Goal: Task Accomplishment & Management: Complete application form

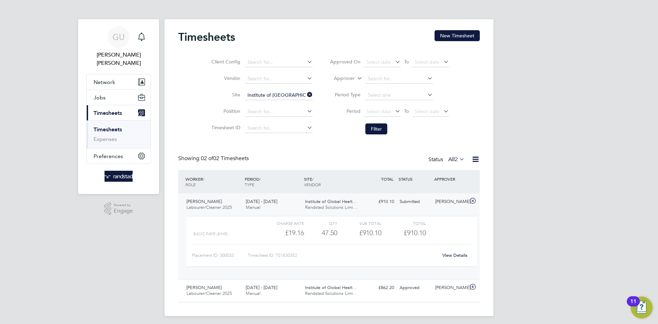
click at [306, 95] on icon at bounding box center [306, 95] width 0 height 10
click at [264, 94] on input at bounding box center [279, 96] width 68 height 10
click at [293, 112] on b "Pumping" at bounding box center [288, 114] width 20 height 6
type input "[GEOGRAPHIC_DATA] (22CB03)"
click at [376, 130] on button "Filter" at bounding box center [377, 128] width 22 height 11
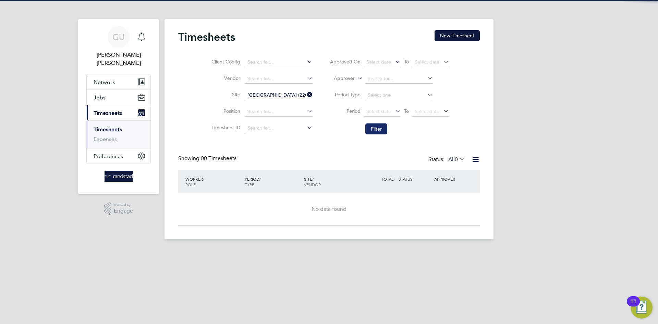
click at [376, 130] on button "Filter" at bounding box center [377, 128] width 22 height 11
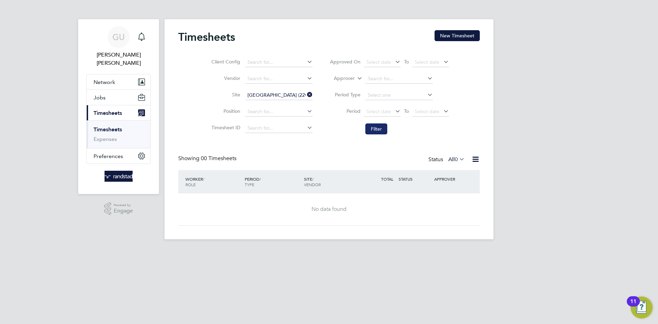
click at [376, 130] on button "Filter" at bounding box center [377, 128] width 22 height 11
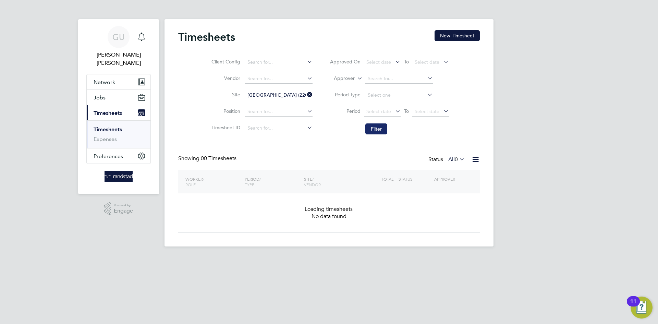
click at [376, 130] on button "Filter" at bounding box center [377, 128] width 22 height 11
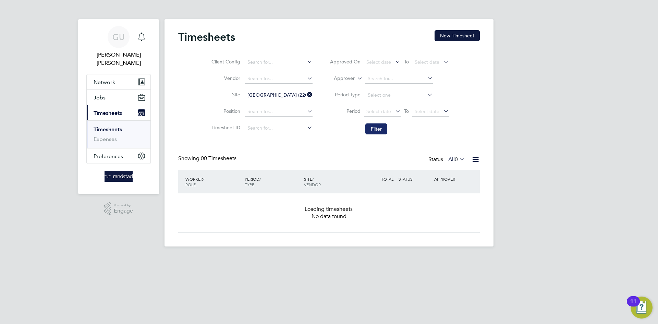
click at [376, 130] on button "Filter" at bounding box center [377, 128] width 22 height 11
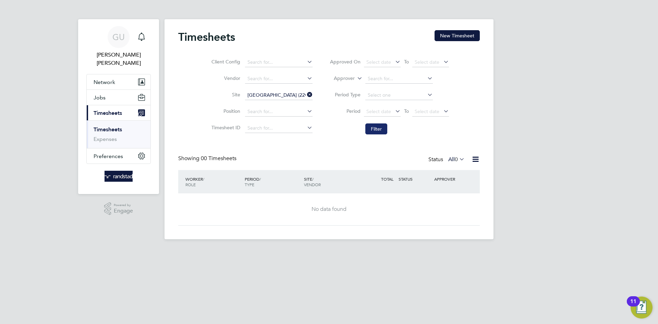
click at [376, 130] on button "Filter" at bounding box center [377, 128] width 22 height 11
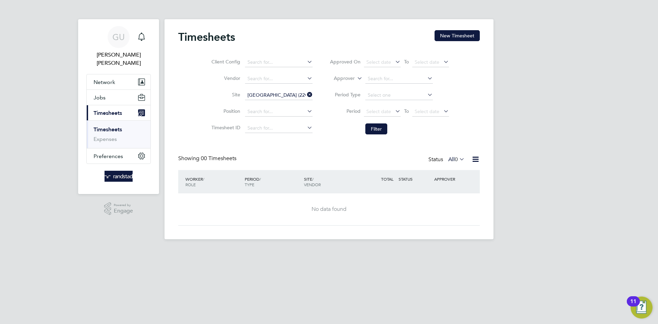
click at [473, 133] on div "Client Config Vendor Site [GEOGRAPHIC_DATA] (22CB03) Position Timesheet ID Appr…" at bounding box center [329, 94] width 302 height 87
click at [455, 35] on button "New Timesheet" at bounding box center [457, 35] width 45 height 11
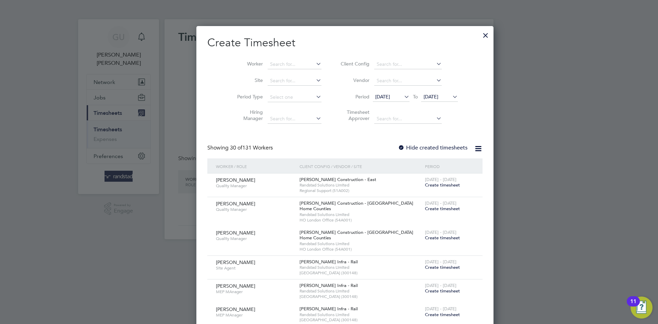
scroll to position [1470, 265]
click at [403, 97] on icon at bounding box center [403, 97] width 0 height 10
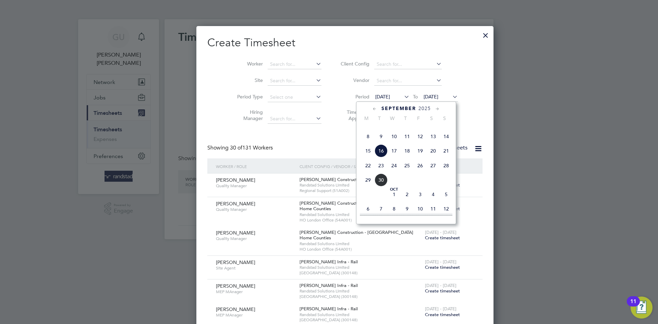
click at [368, 172] on span "22" at bounding box center [368, 165] width 13 height 13
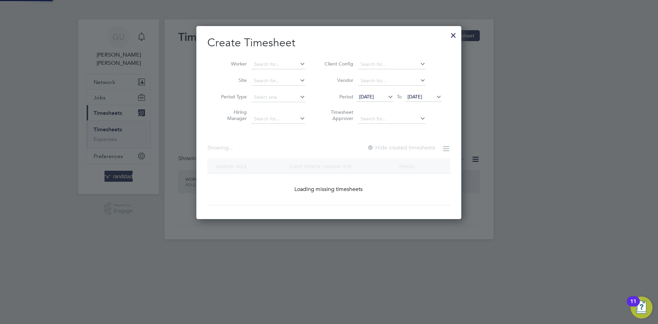
scroll to position [193, 265]
click at [423, 94] on span "[DATE]" at bounding box center [415, 97] width 15 height 6
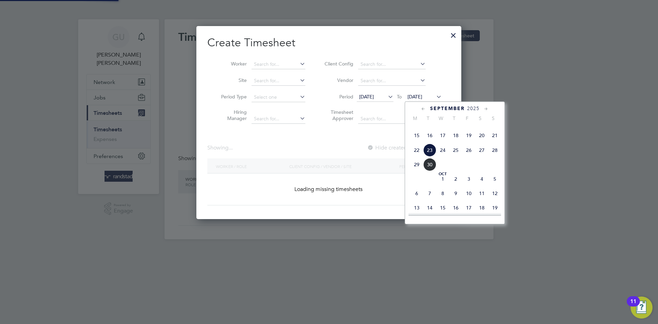
scroll to position [951, 265]
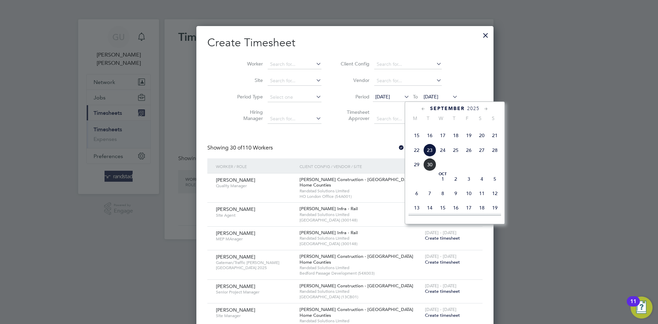
click at [497, 157] on span "28" at bounding box center [495, 150] width 13 height 13
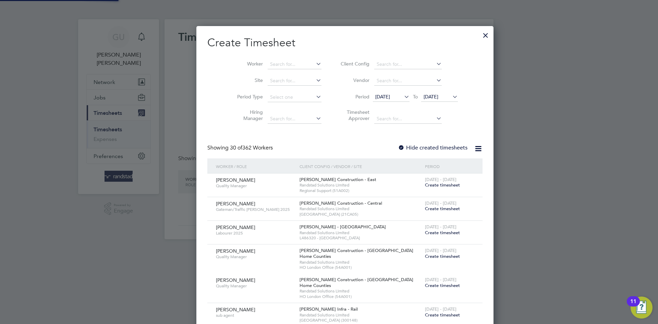
scroll to position [1155, 270]
click at [277, 75] on li "Site" at bounding box center [276, 81] width 107 height 16
click at [277, 80] on input at bounding box center [294, 81] width 54 height 10
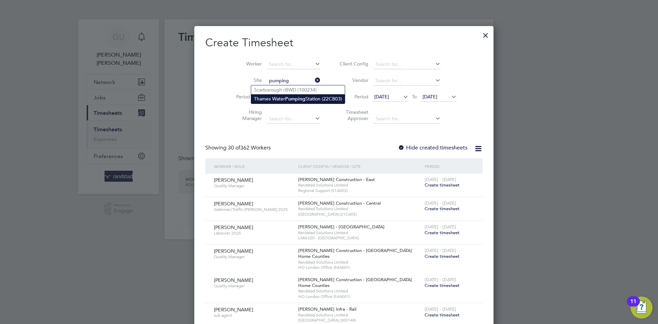
click at [292, 98] on b "Pumping" at bounding box center [295, 99] width 20 height 6
type input "[GEOGRAPHIC_DATA] (22CB03)"
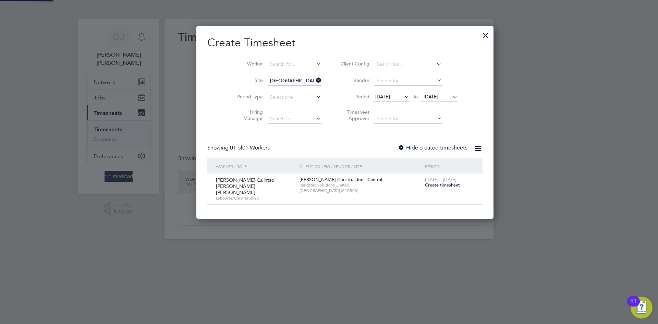
scroll to position [187, 265]
click at [398, 146] on div at bounding box center [401, 148] width 7 height 7
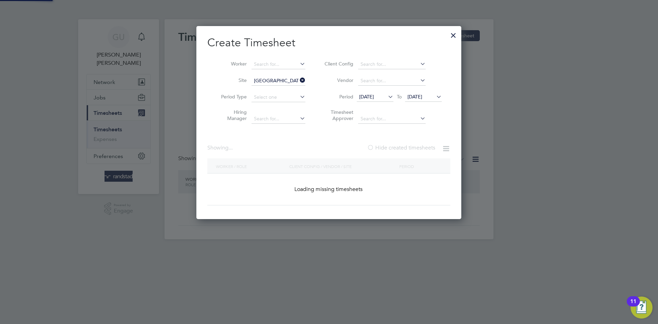
click at [368, 146] on div at bounding box center [370, 148] width 7 height 7
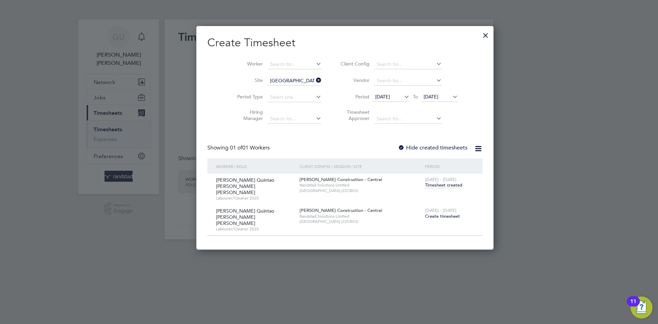
click at [425, 185] on span "Timesheet created" at bounding box center [443, 185] width 37 height 6
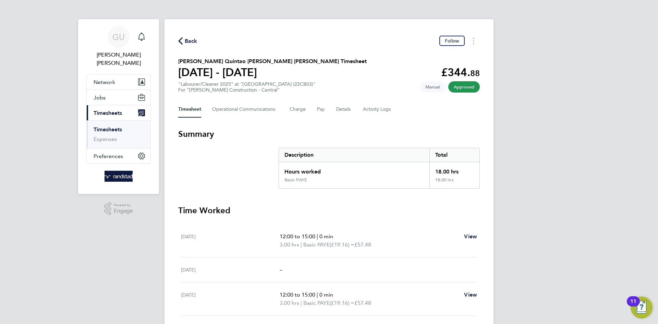
click at [188, 40] on span "Back" at bounding box center [191, 41] width 13 height 8
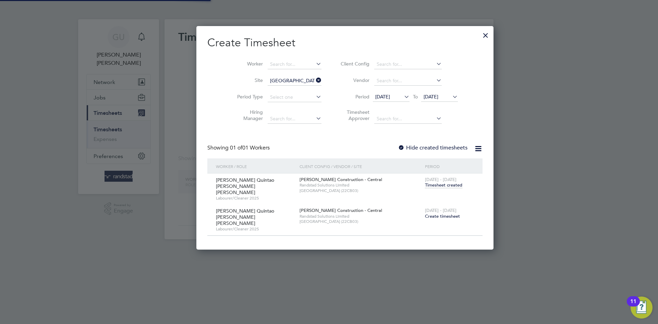
scroll to position [211, 265]
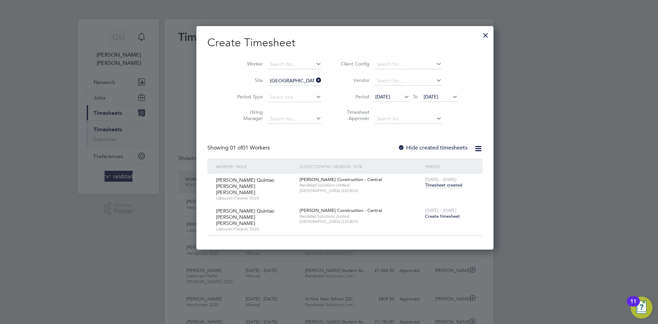
click at [315, 81] on icon at bounding box center [315, 80] width 0 height 10
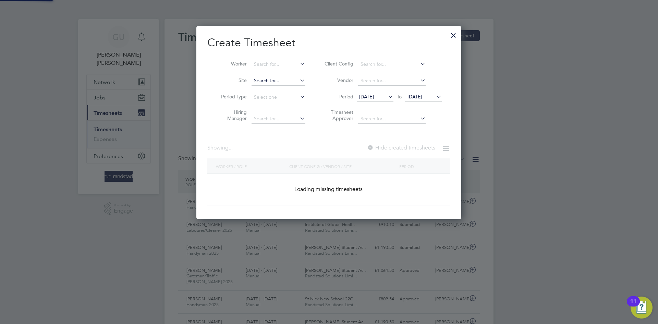
click at [272, 80] on input at bounding box center [279, 81] width 54 height 10
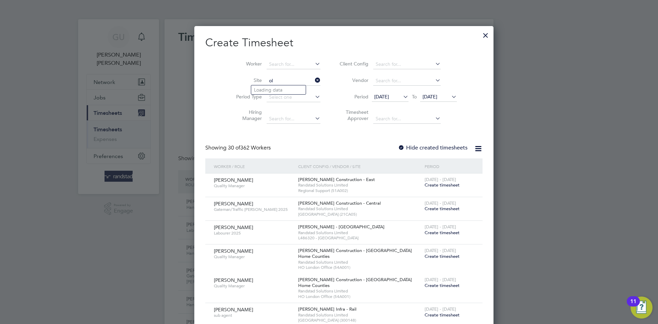
type input "o"
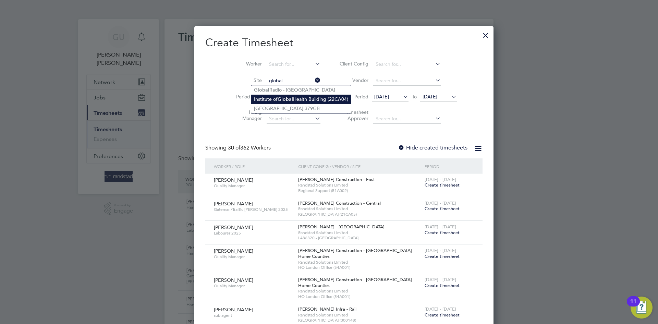
click at [314, 100] on li "Institute of [GEOGRAPHIC_DATA] (22CA04)" at bounding box center [301, 99] width 100 height 9
type input "Institute of [GEOGRAPHIC_DATA] (22CA04)"
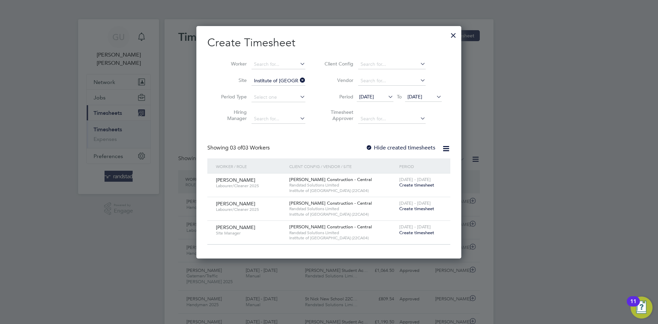
click at [368, 146] on div at bounding box center [369, 148] width 7 height 7
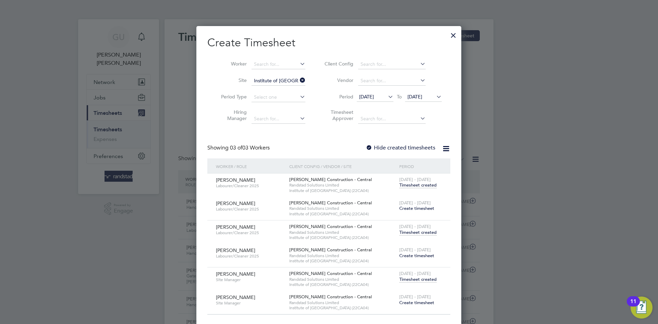
click at [423, 231] on span "Timesheet created" at bounding box center [418, 232] width 37 height 6
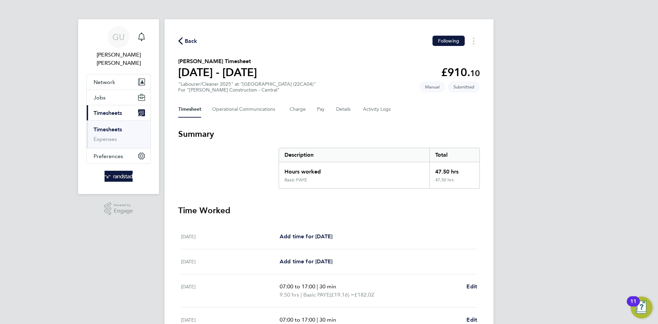
click at [110, 126] on link "Timesheets" at bounding box center [108, 129] width 28 height 7
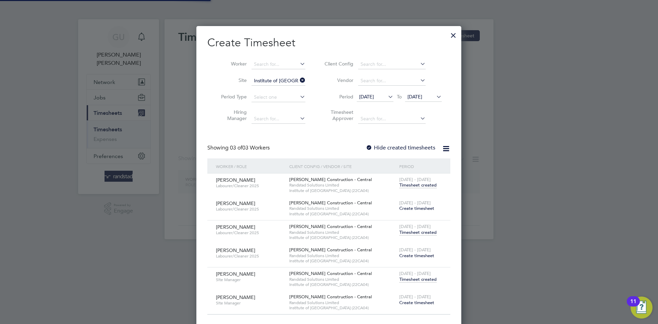
scroll to position [302, 265]
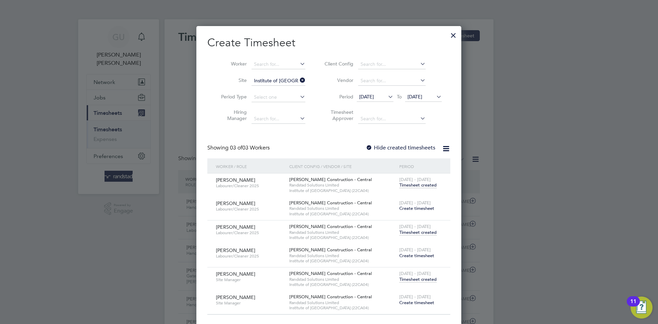
click at [299, 81] on icon at bounding box center [299, 80] width 0 height 10
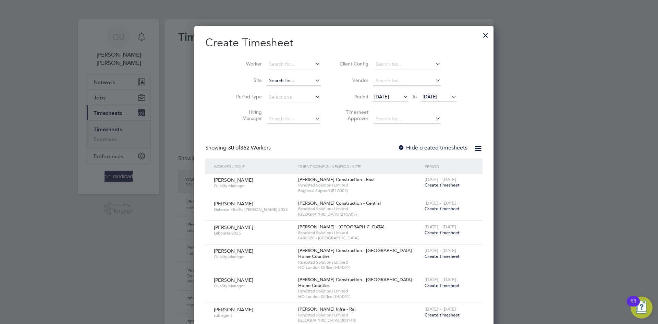
click at [274, 79] on input at bounding box center [294, 81] width 54 height 10
click at [292, 96] on li "[GEOGRAPHIC_DATA] 22CC02" at bounding box center [289, 98] width 77 height 9
type input "[GEOGRAPHIC_DATA] 22CC02"
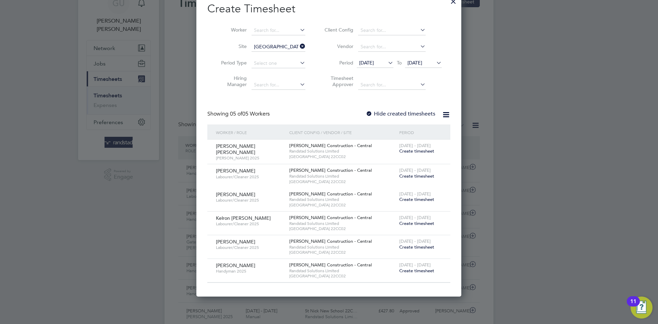
click at [368, 114] on div at bounding box center [369, 114] width 7 height 7
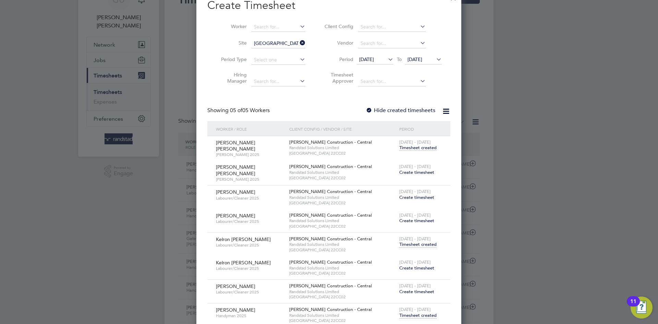
click at [420, 312] on span "Timesheet created" at bounding box center [418, 315] width 37 height 6
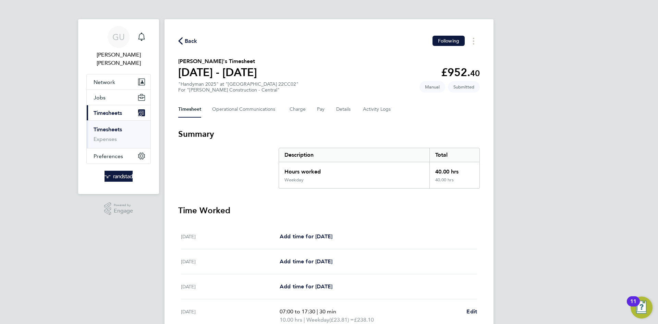
click at [188, 34] on div "Back Following [PERSON_NAME]'s Timesheet [DATE] - [DATE] £952. 40 "Handyman 202…" at bounding box center [329, 250] width 329 height 463
click at [188, 37] on span "Back" at bounding box center [191, 41] width 13 height 8
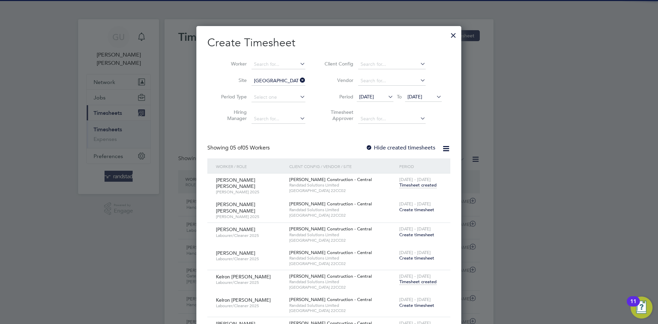
scroll to position [17, 60]
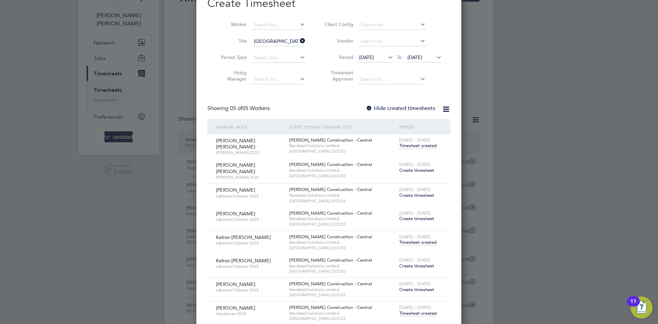
click at [387, 58] on icon at bounding box center [387, 57] width 0 height 10
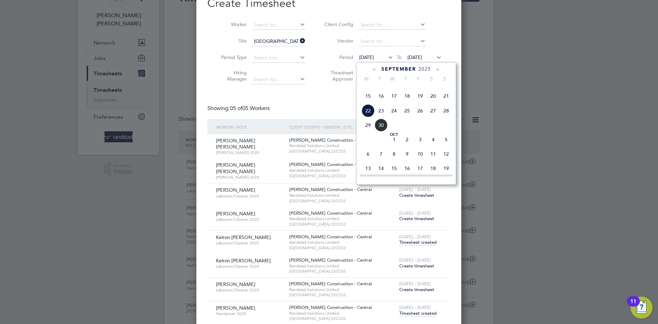
click at [447, 103] on span "21" at bounding box center [446, 96] width 13 height 13
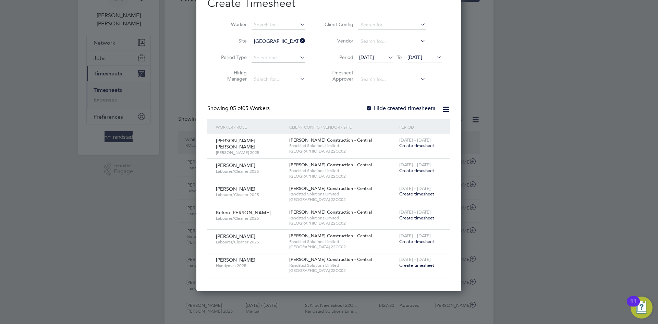
click at [371, 108] on div at bounding box center [369, 108] width 7 height 7
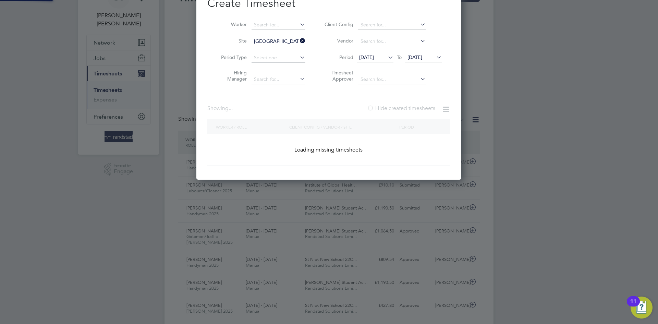
click at [371, 108] on div at bounding box center [370, 108] width 7 height 7
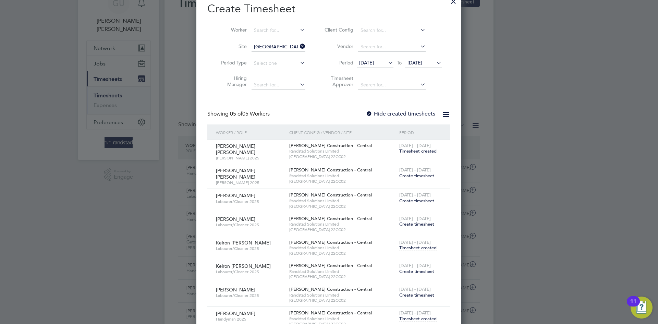
scroll to position [34, 0]
click at [374, 61] on span "[DATE]" at bounding box center [366, 63] width 15 height 6
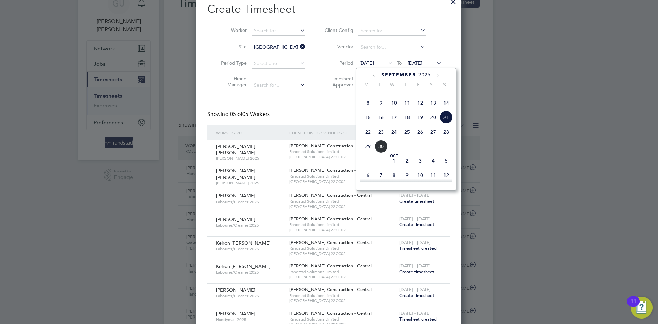
click at [449, 109] on span "14" at bounding box center [446, 102] width 13 height 13
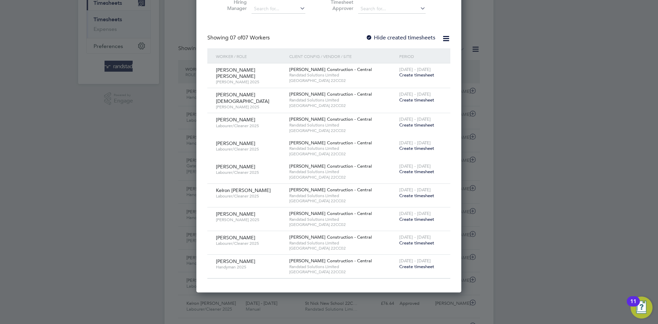
scroll to position [0, 0]
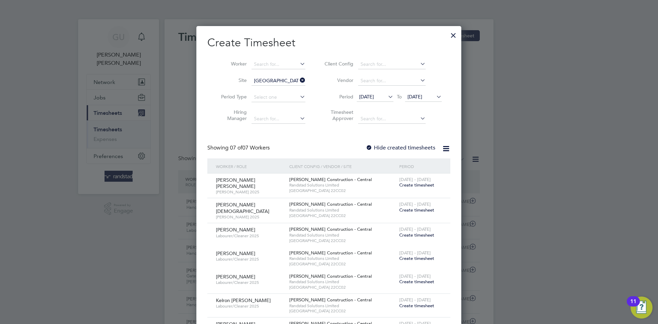
click at [435, 98] on span "[DATE]" at bounding box center [423, 97] width 37 height 9
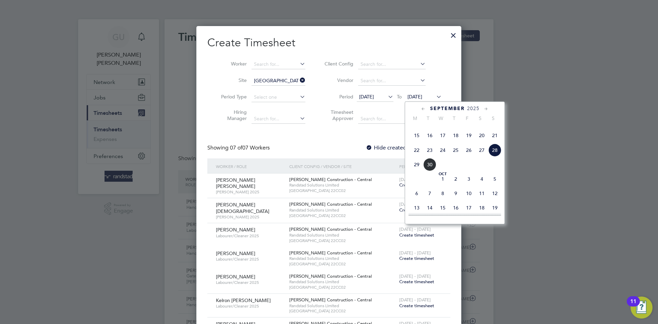
click at [494, 142] on span "21" at bounding box center [495, 135] width 13 height 13
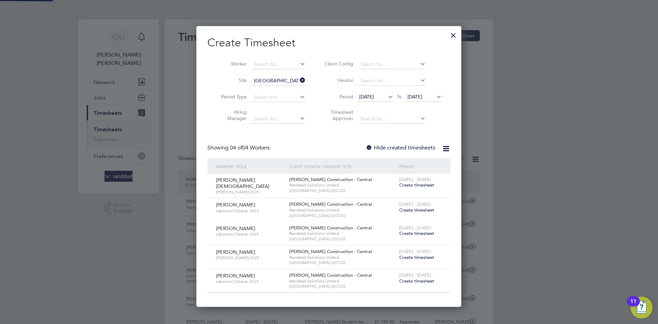
scroll to position [280, 265]
click at [321, 137] on div "Create Timesheet Worker Site St Nick New School 22CC02 Period Type Hiring Manag…" at bounding box center [328, 165] width 243 height 258
click at [371, 146] on div at bounding box center [369, 148] width 7 height 7
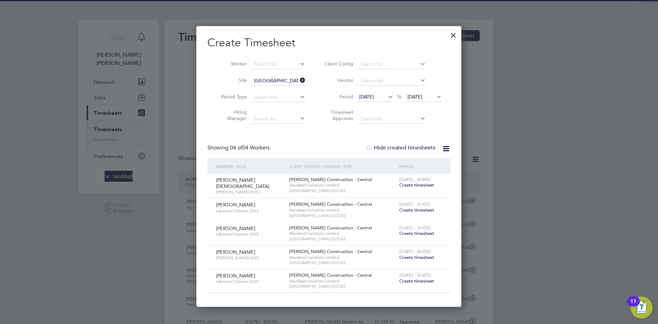
click at [371, 146] on div at bounding box center [369, 148] width 7 height 7
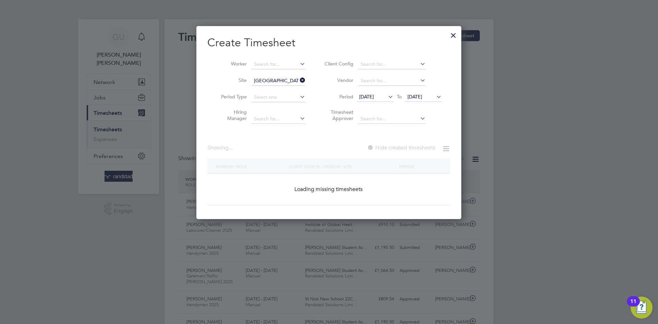
scroll to position [3, 3]
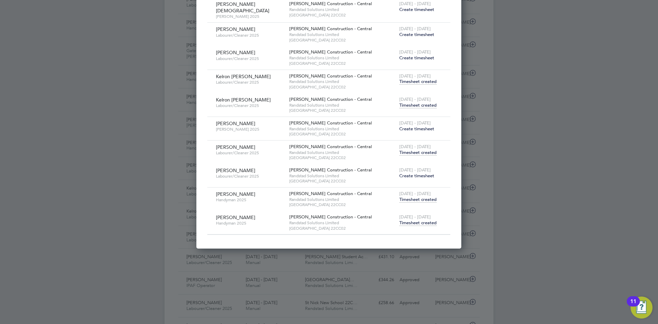
click at [412, 220] on span "Timesheet created" at bounding box center [418, 223] width 37 height 6
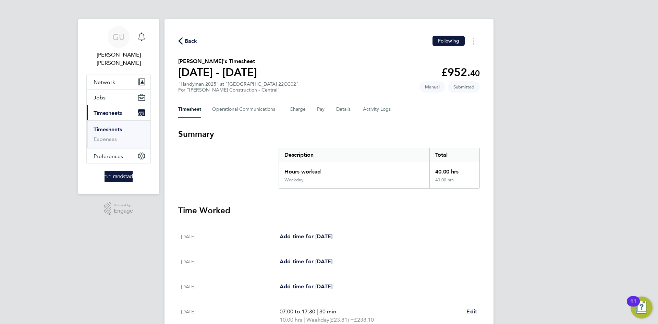
click at [191, 41] on span "Back" at bounding box center [191, 41] width 13 height 8
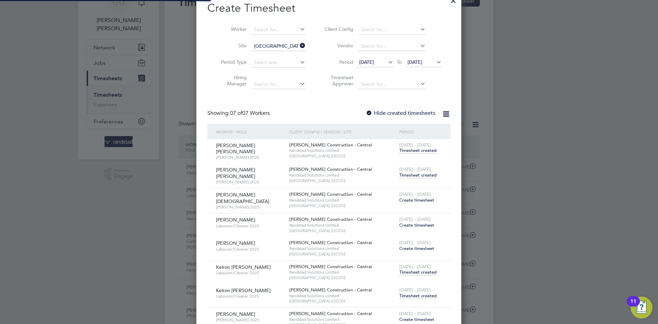
scroll to position [3, 3]
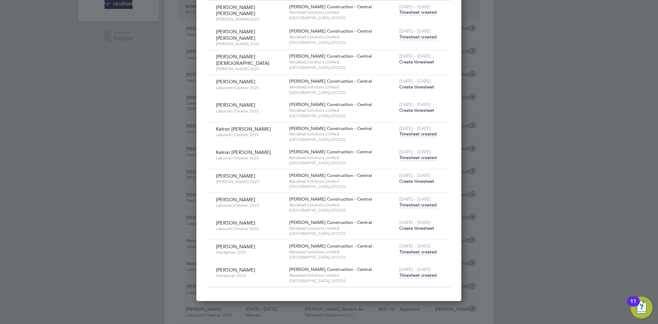
click at [412, 249] on span "Timesheet created" at bounding box center [418, 252] width 37 height 6
